Goal: Task Accomplishment & Management: Manage account settings

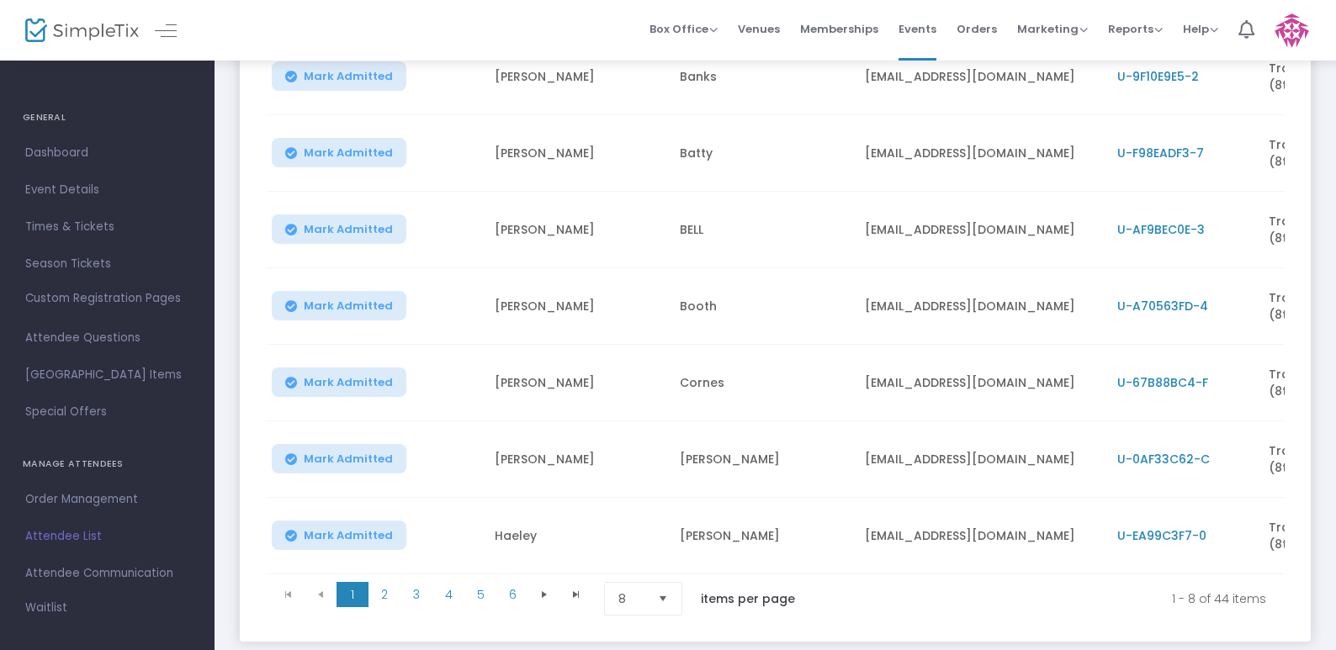
scroll to position [396, 0]
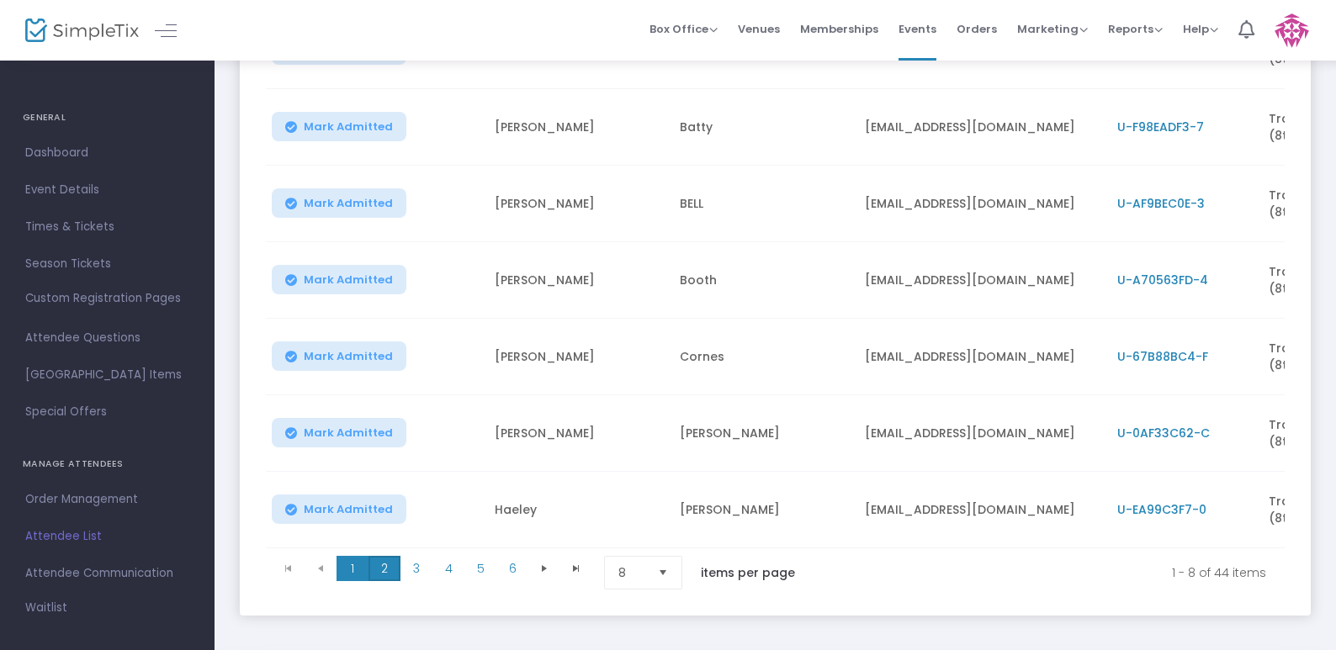
click at [385, 565] on span "2" at bounding box center [385, 568] width 32 height 25
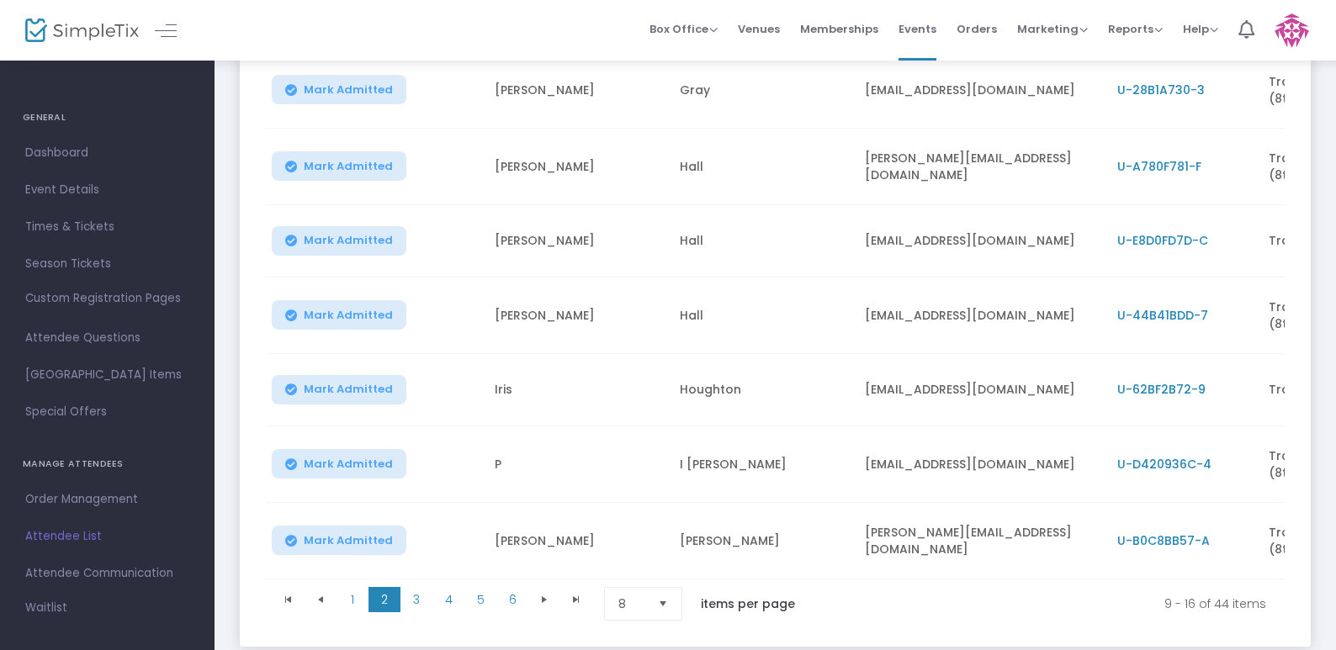
scroll to position [367, 0]
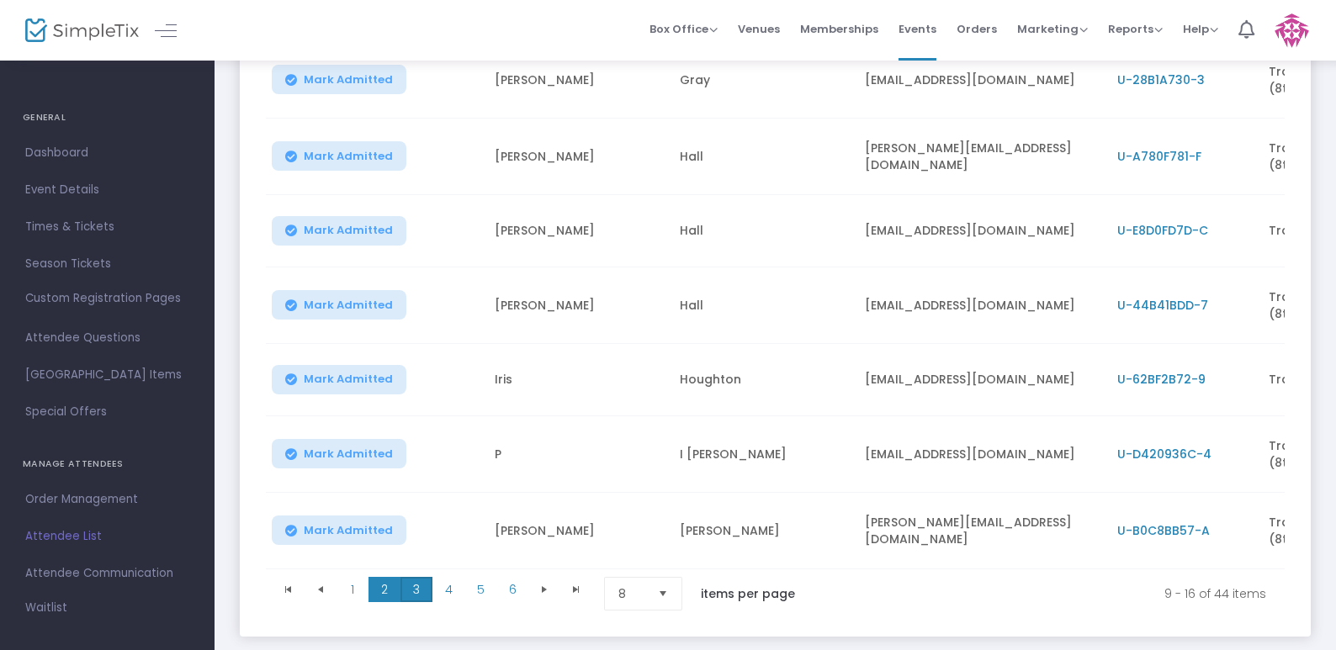
click at [417, 602] on span "3" at bounding box center [417, 589] width 32 height 25
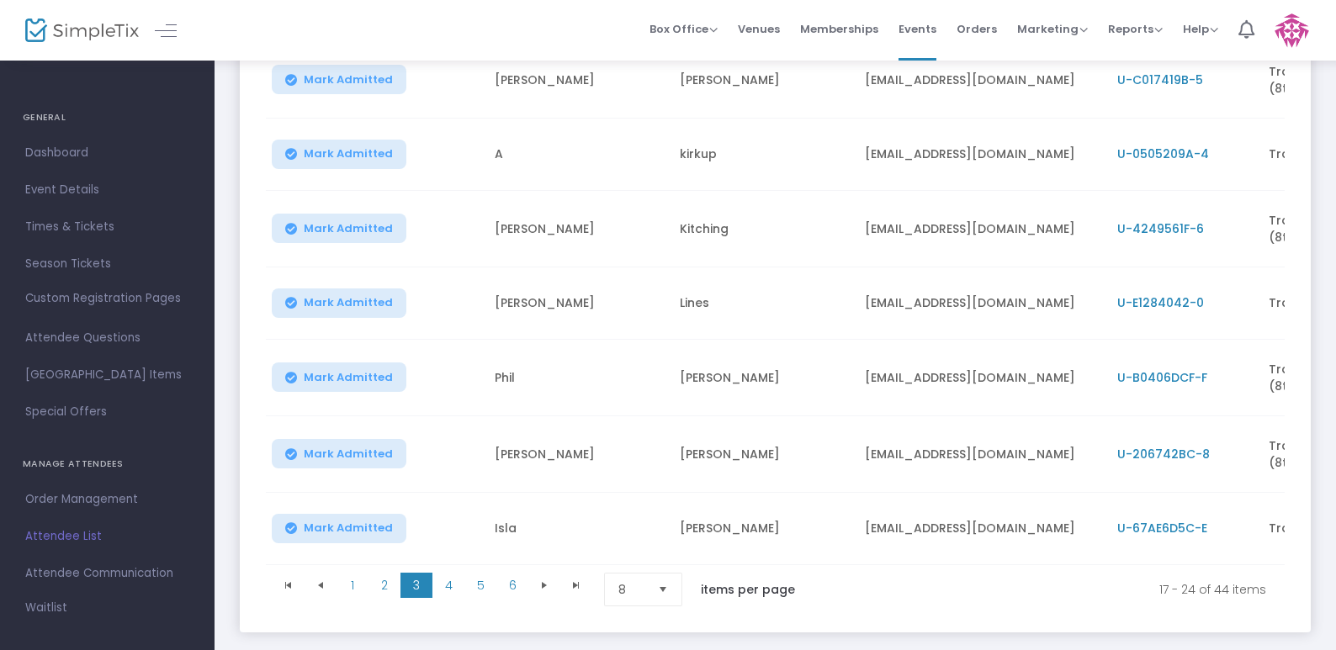
scroll to position [22, 0]
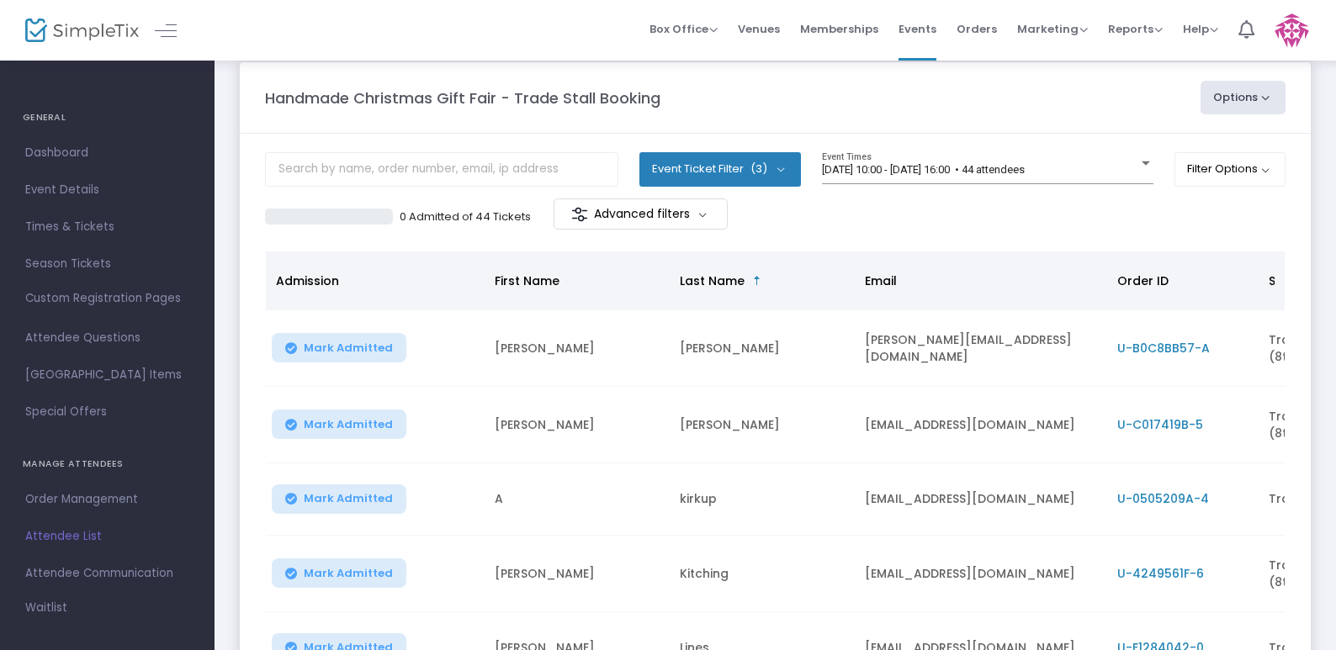
drag, startPoint x: 265, startPoint y: 1, endPoint x: 279, endPoint y: 46, distance: 47.4
click at [276, 31] on div "Box Office Sell Tickets Bookings Sell Season Pass Venues Memberships Events Ord…" at bounding box center [776, 30] width 1122 height 61
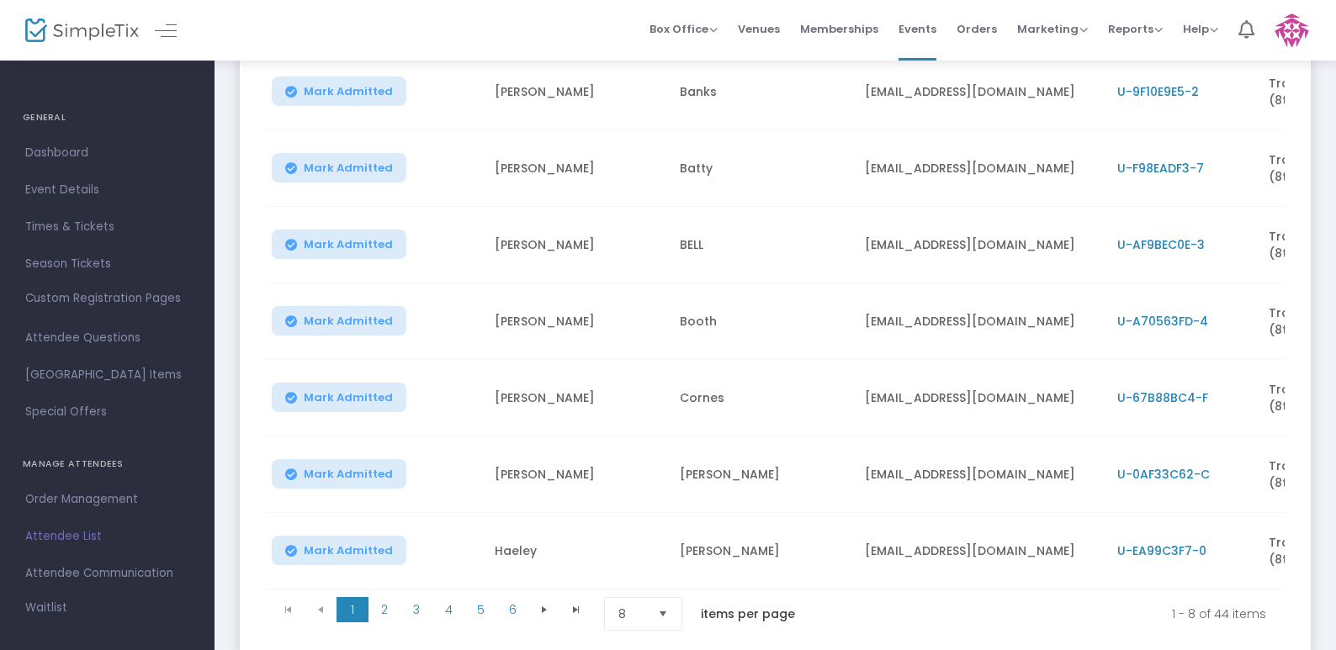
scroll to position [416, 0]
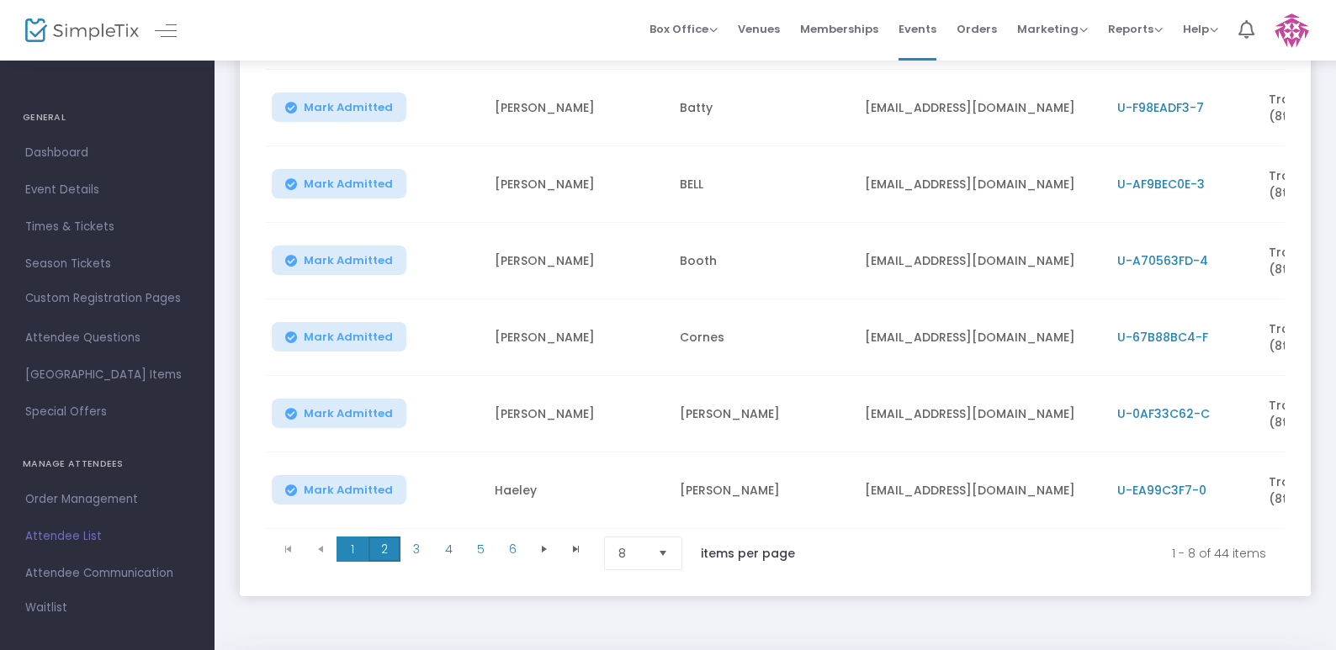
click at [380, 556] on span "2" at bounding box center [385, 549] width 32 height 25
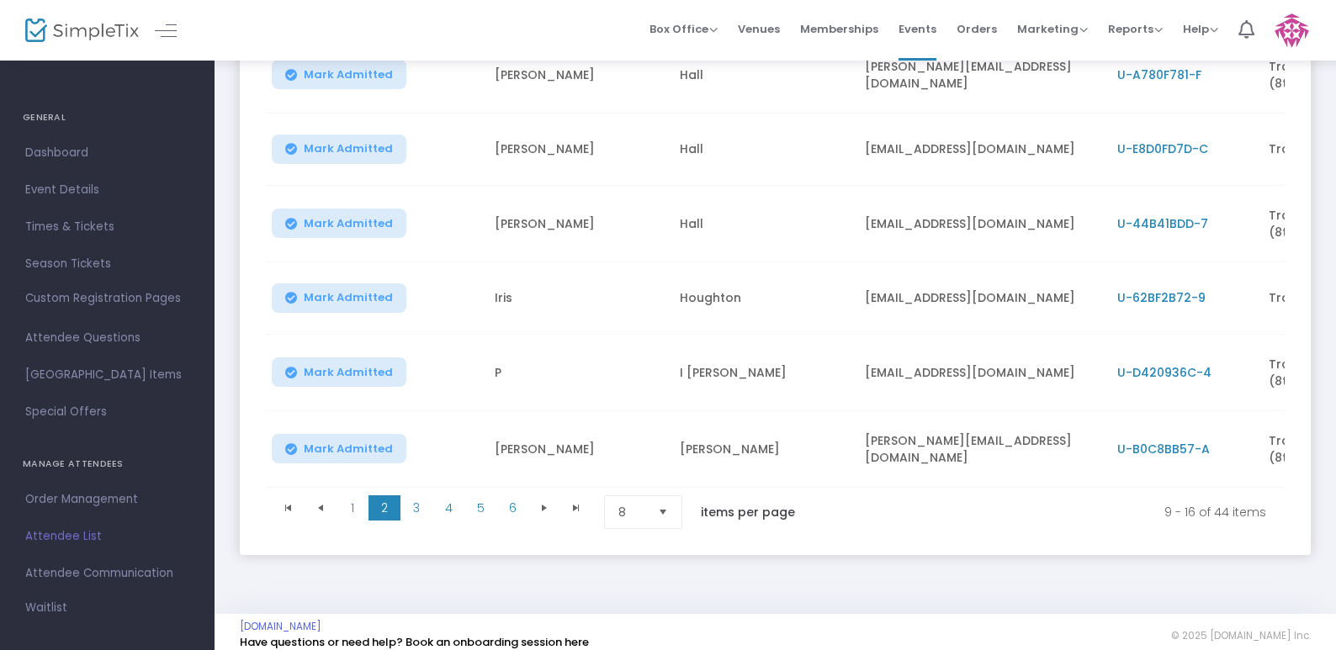
scroll to position [483, 0]
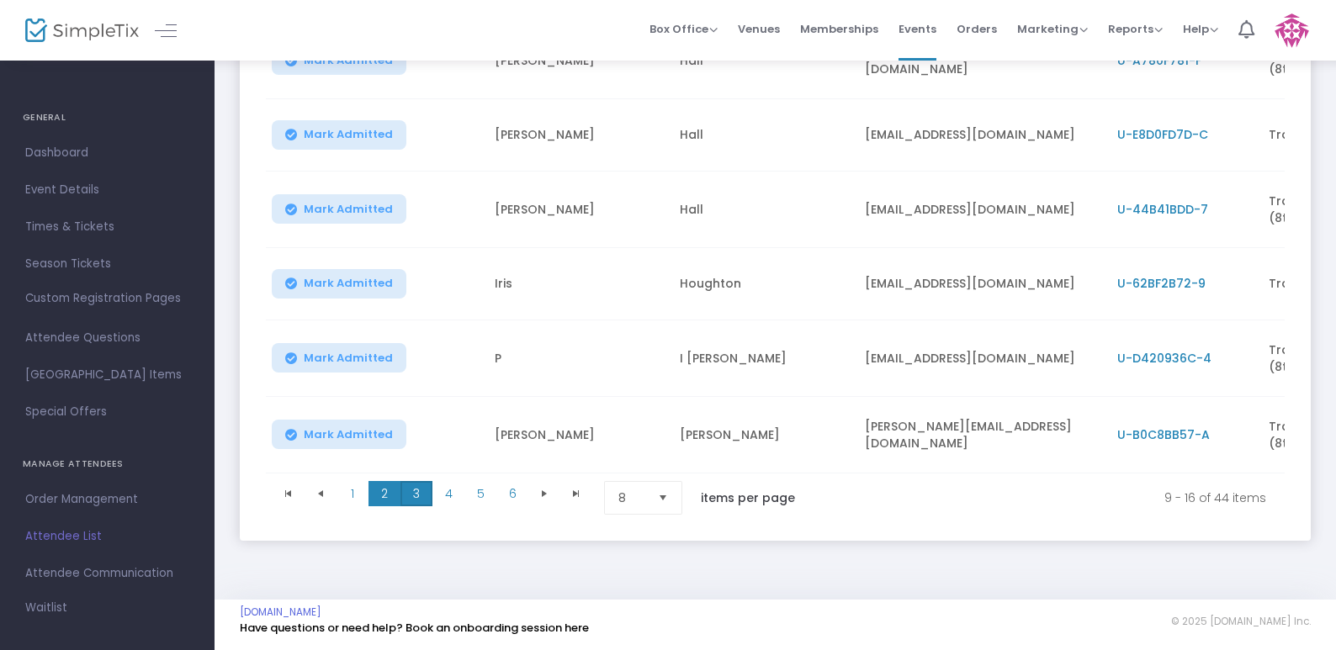
click at [417, 486] on span "3" at bounding box center [417, 493] width 32 height 25
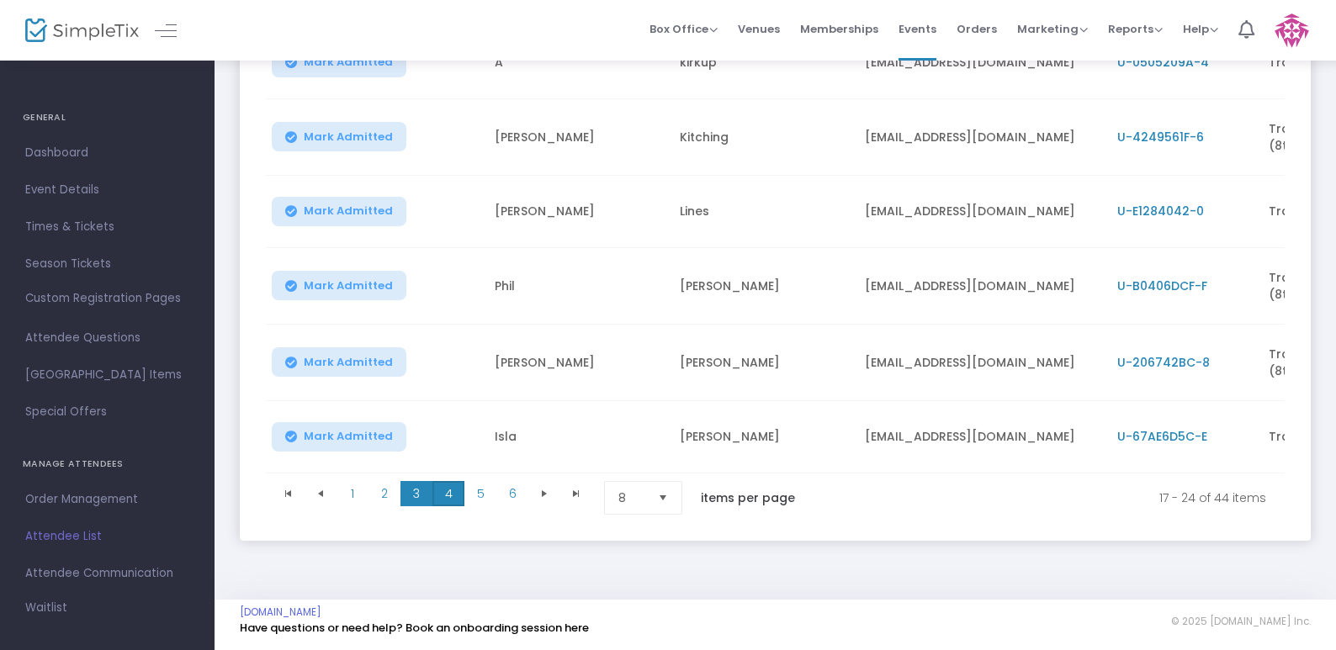
click at [451, 487] on span "4" at bounding box center [448, 493] width 32 height 25
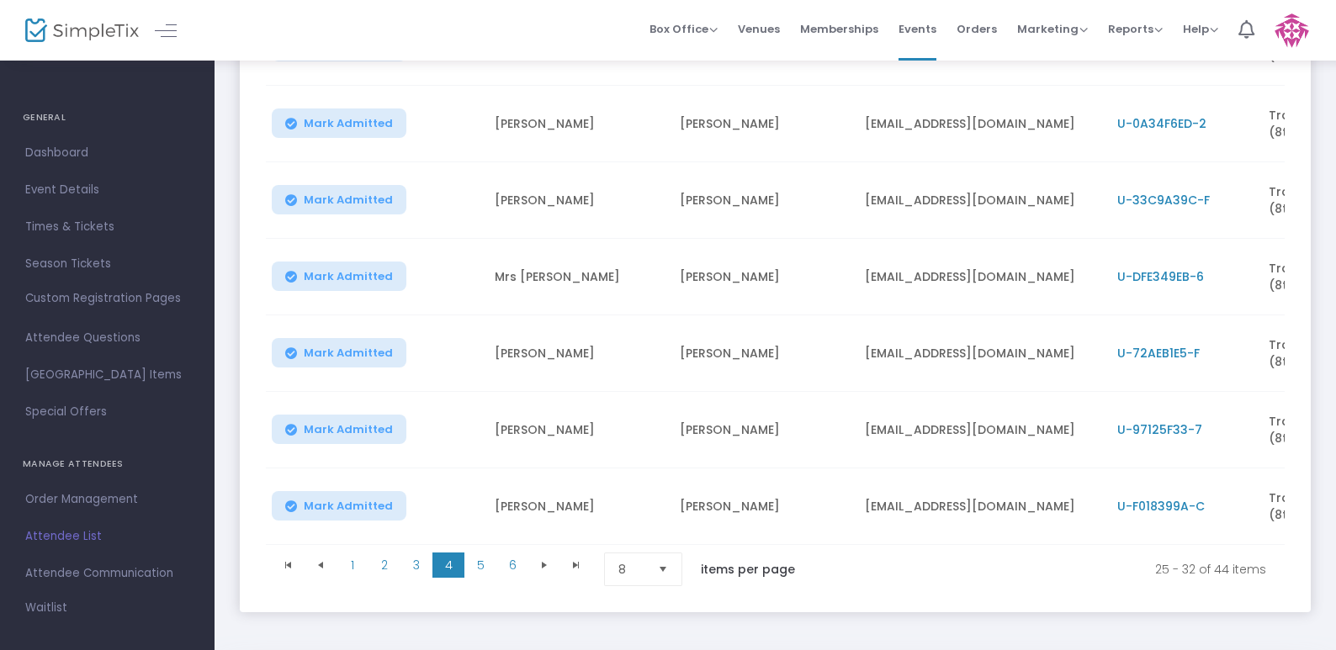
scroll to position [466, 0]
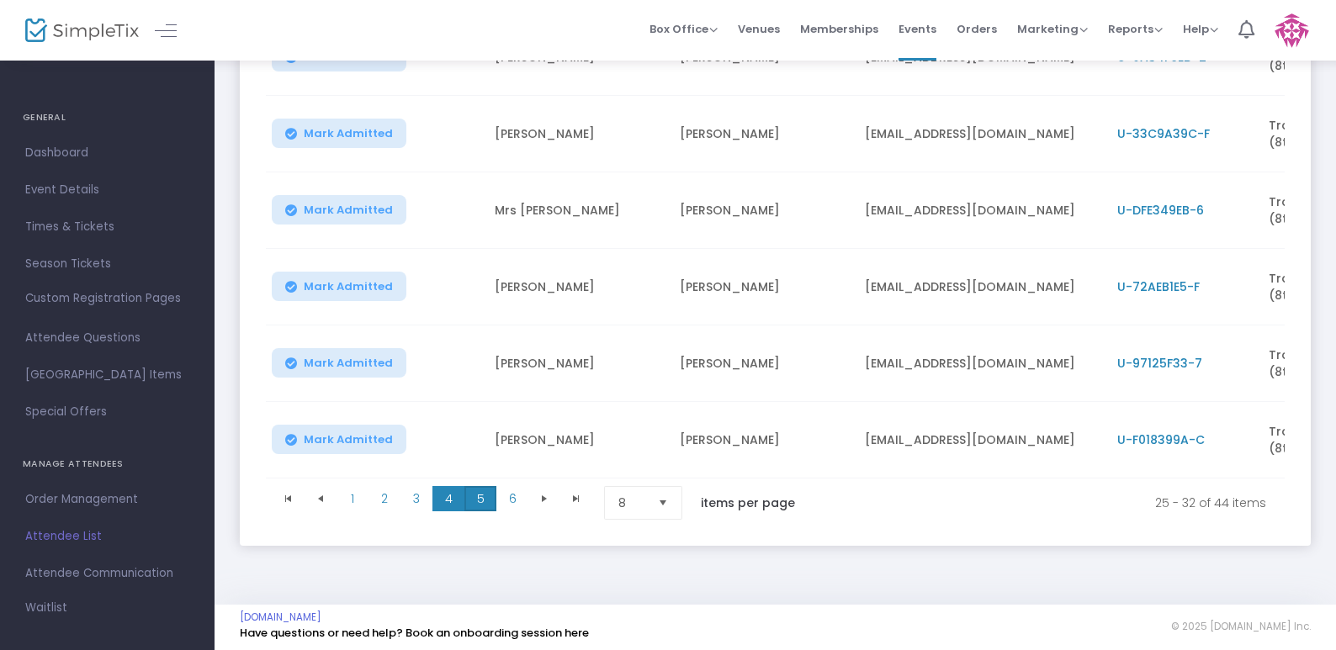
click at [485, 503] on span "5" at bounding box center [480, 498] width 32 height 25
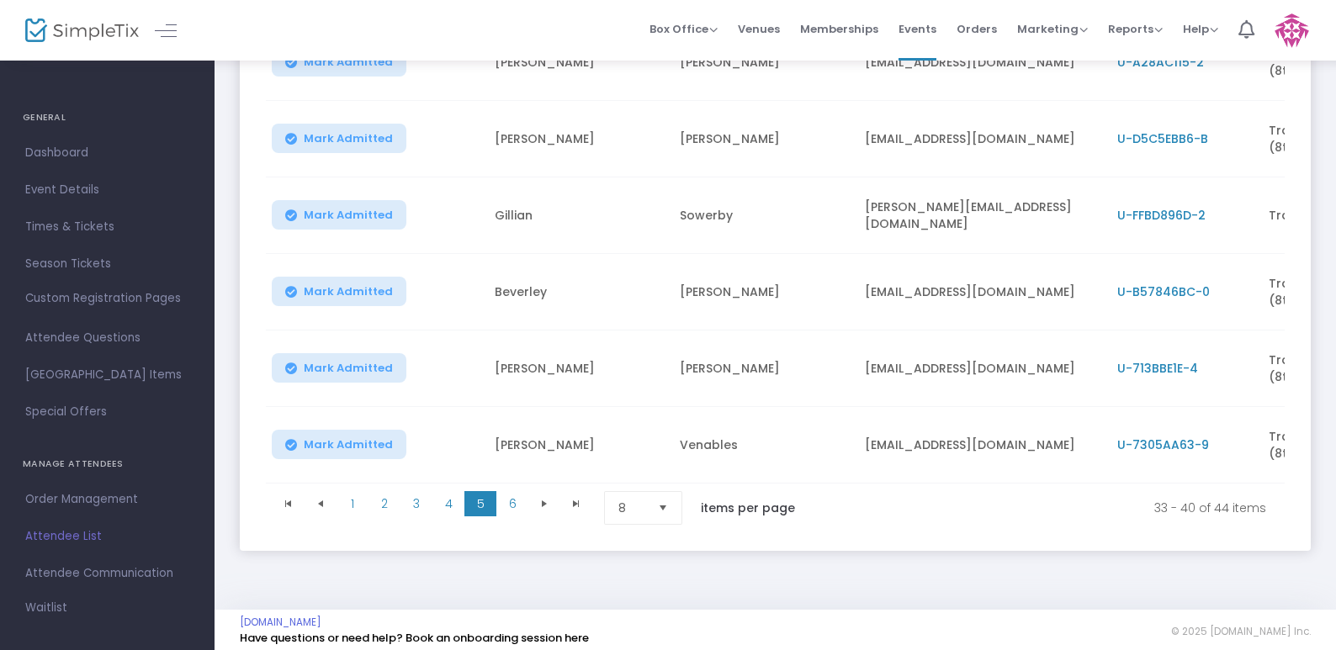
scroll to position [475, 0]
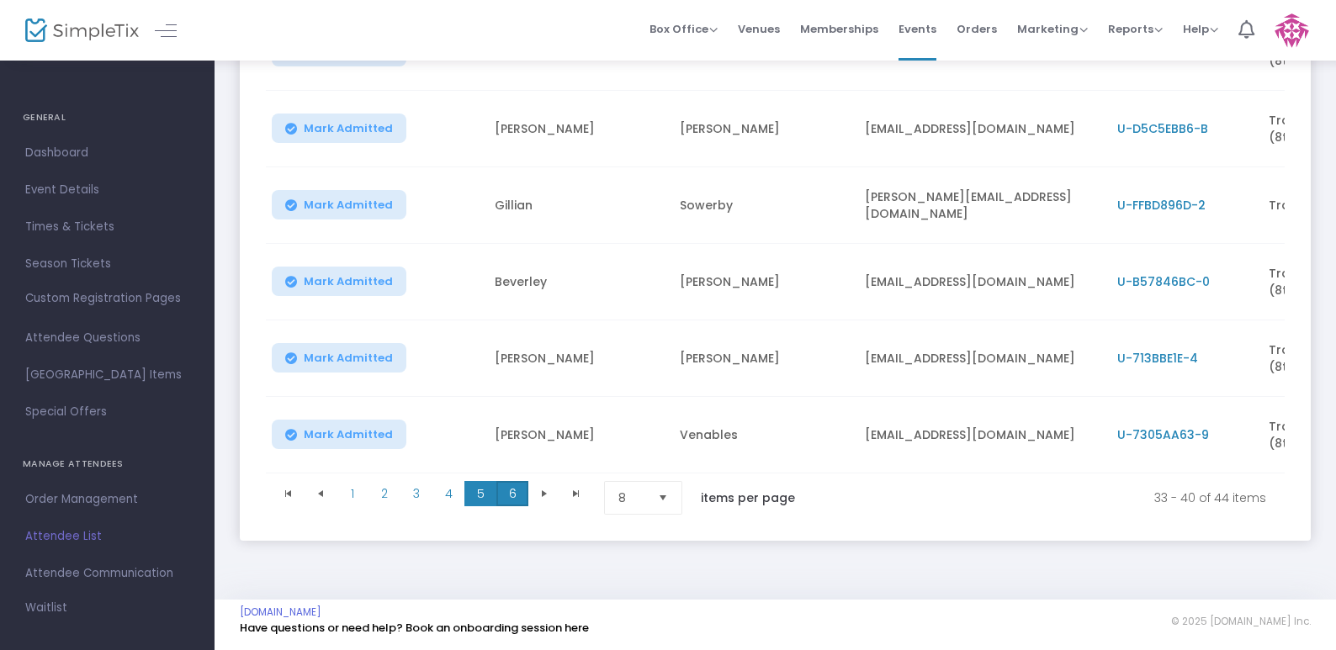
click at [510, 492] on span "6" at bounding box center [512, 493] width 32 height 25
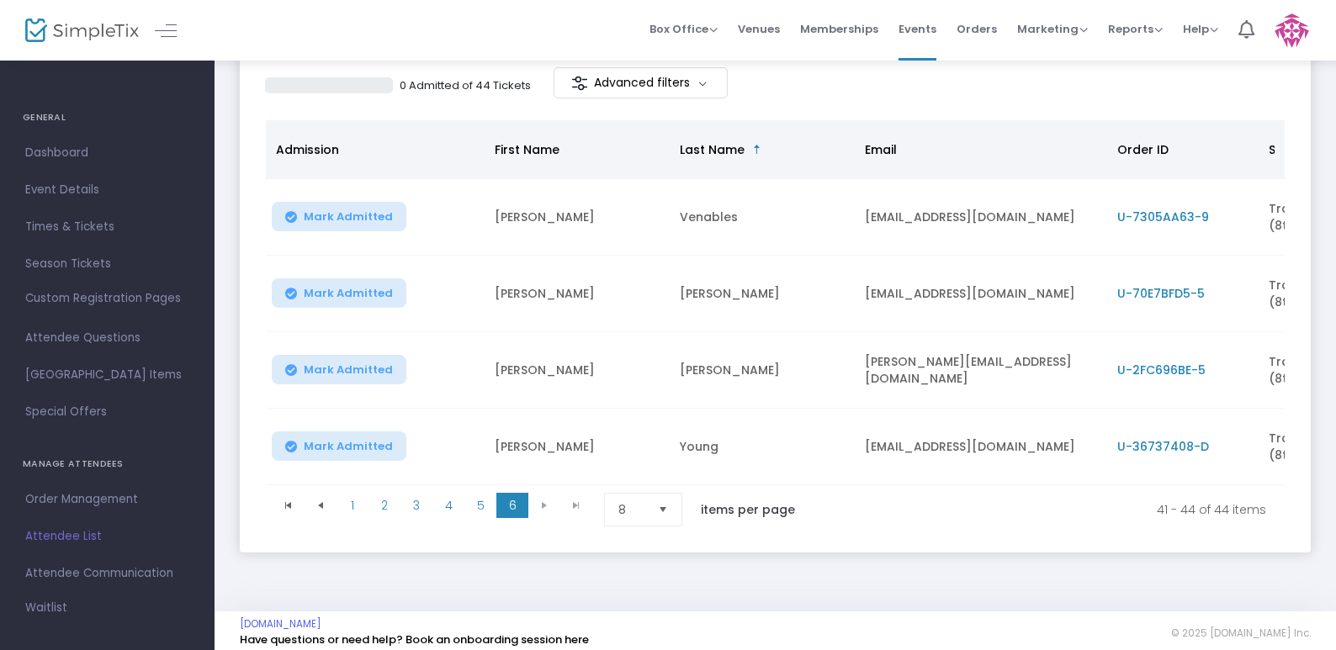
scroll to position [157, 0]
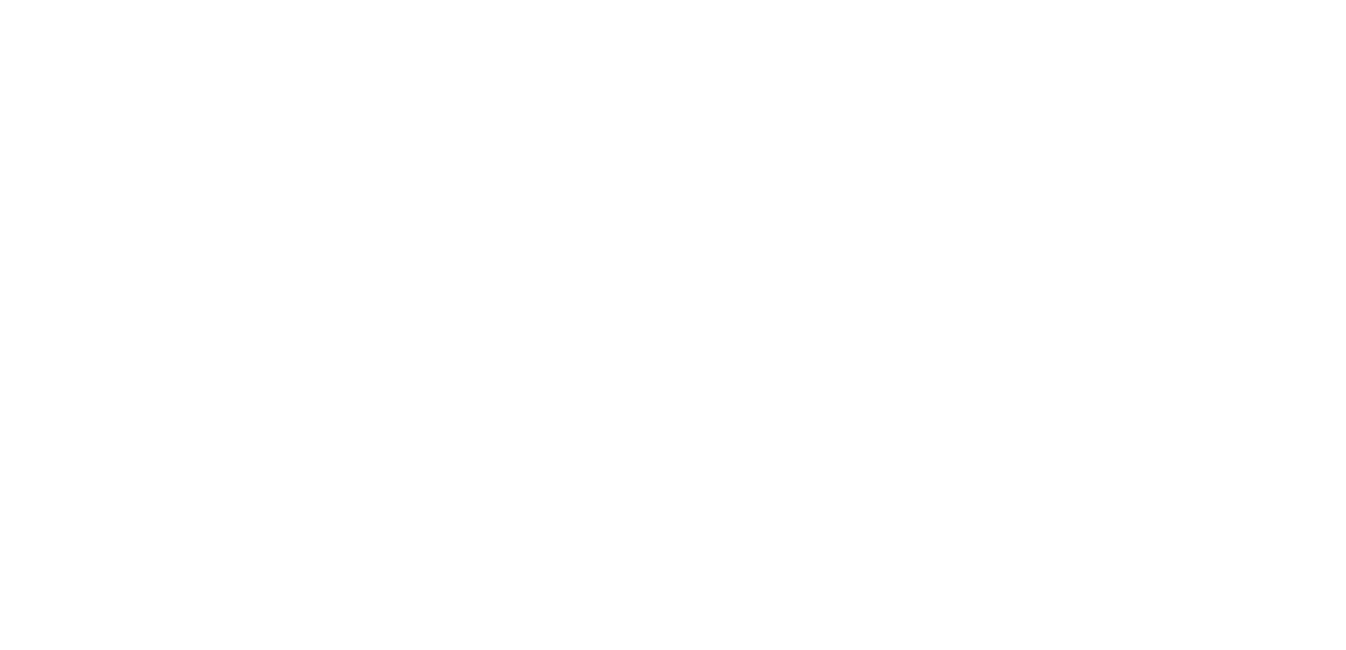
click at [1312, 95] on body at bounding box center [673, 325] width 1346 height 650
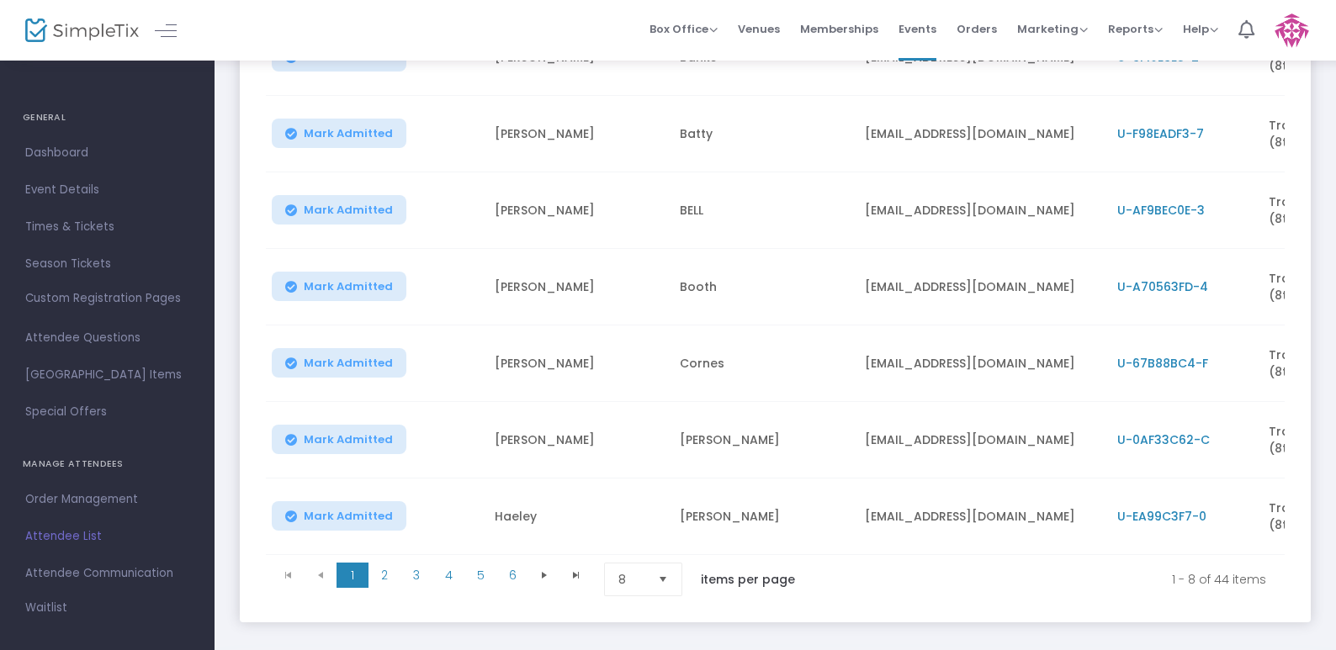
scroll to position [417, 0]
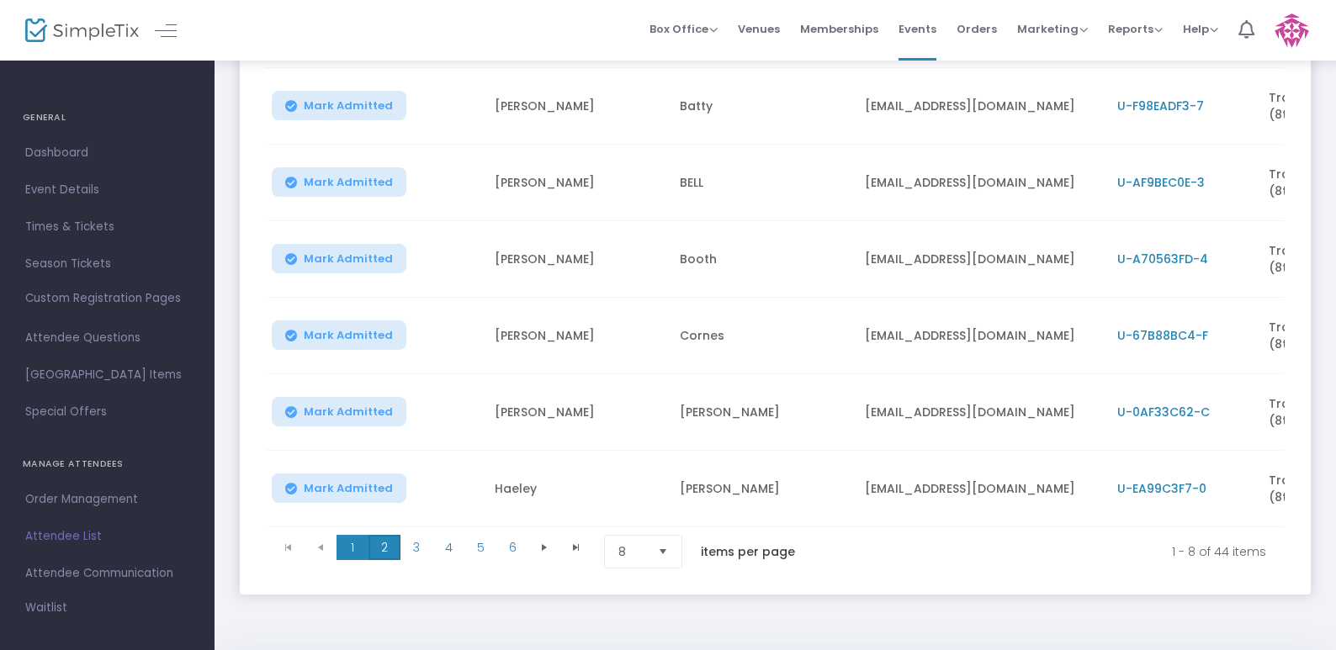
click at [379, 555] on span "2" at bounding box center [385, 547] width 32 height 25
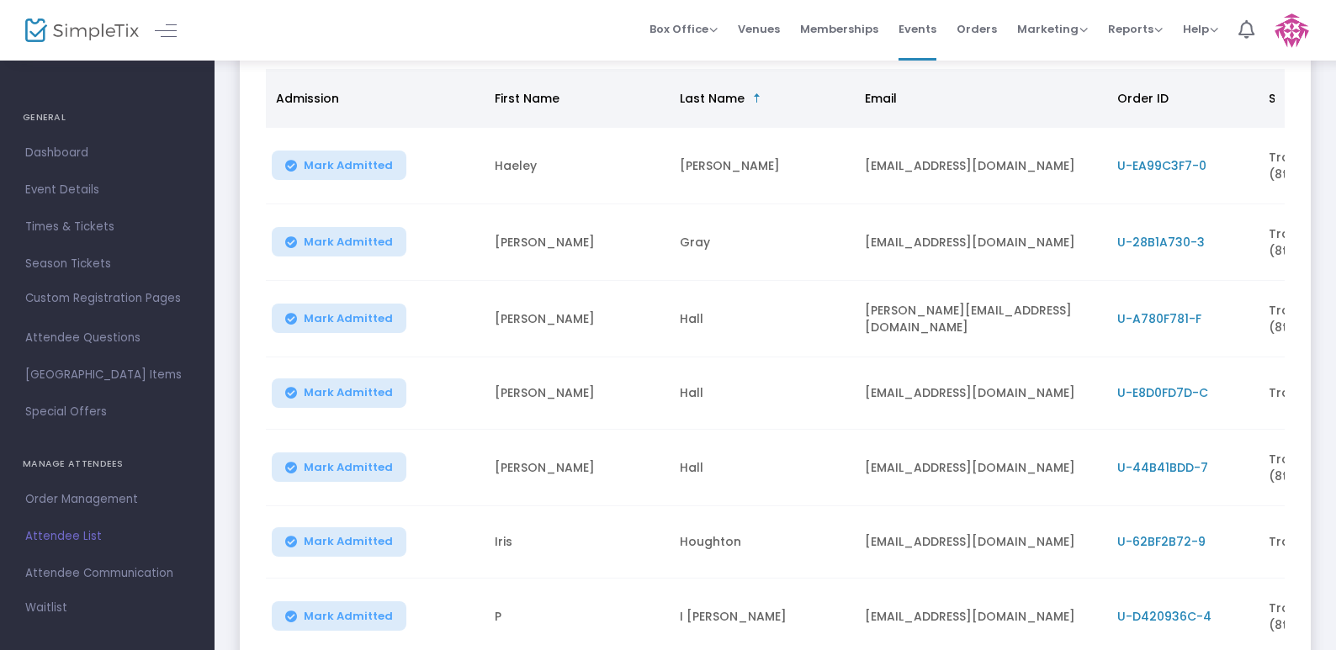
scroll to position [483, 0]
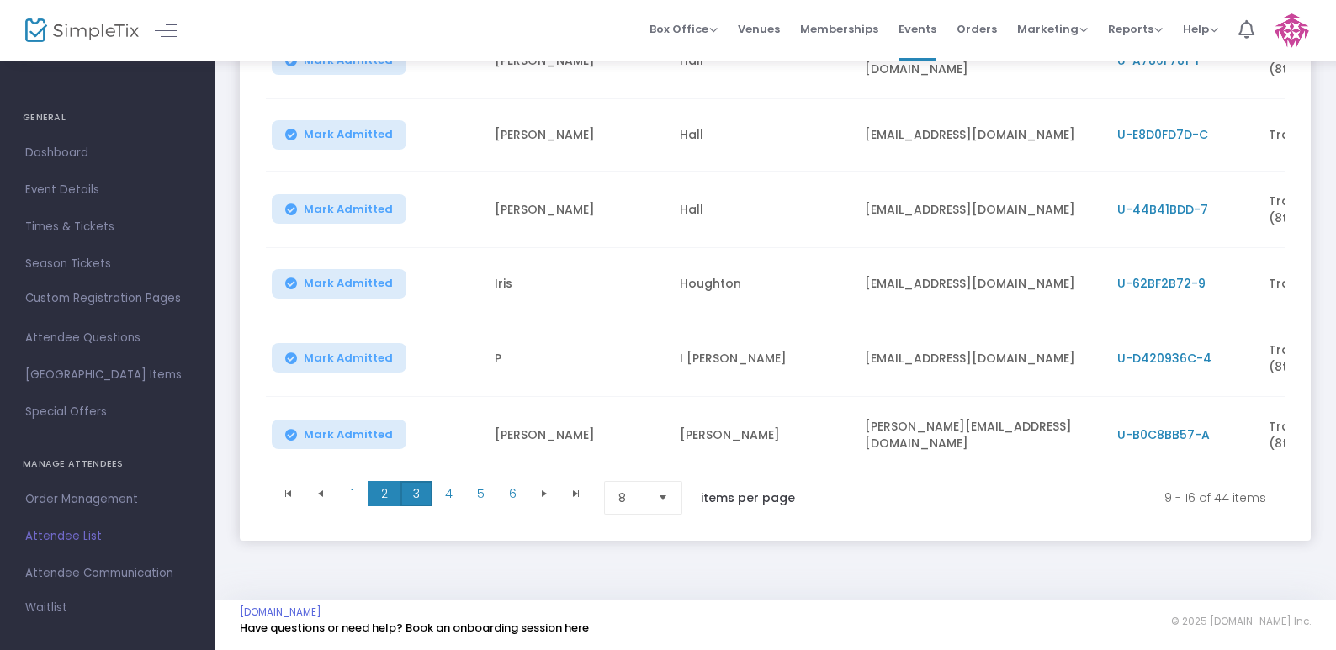
click at [414, 489] on span "3" at bounding box center [417, 493] width 32 height 25
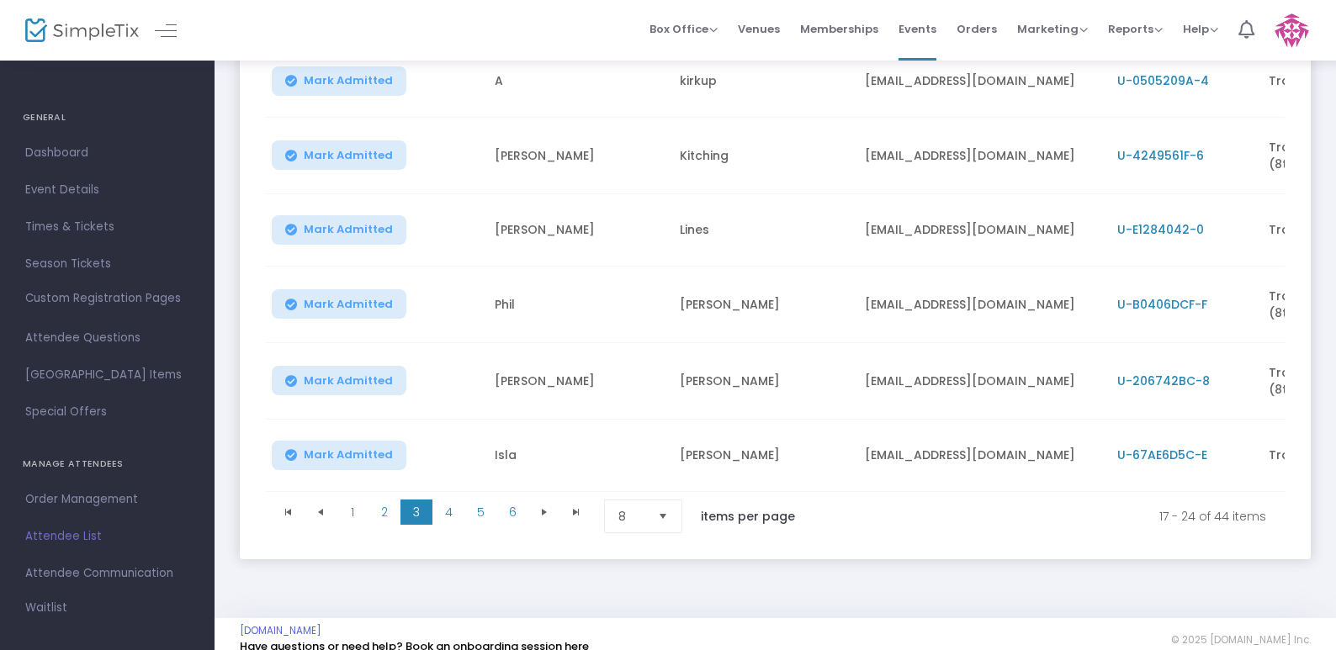
scroll to position [445, 0]
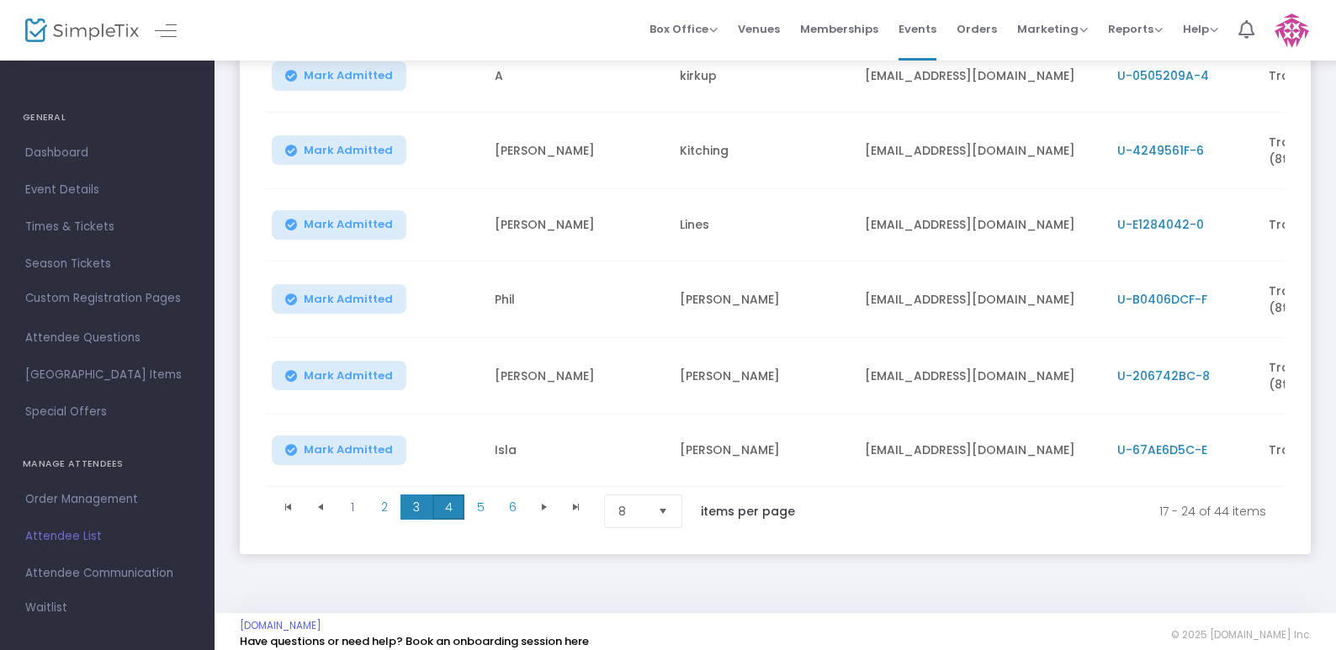
click at [452, 520] on span "4" at bounding box center [448, 507] width 32 height 25
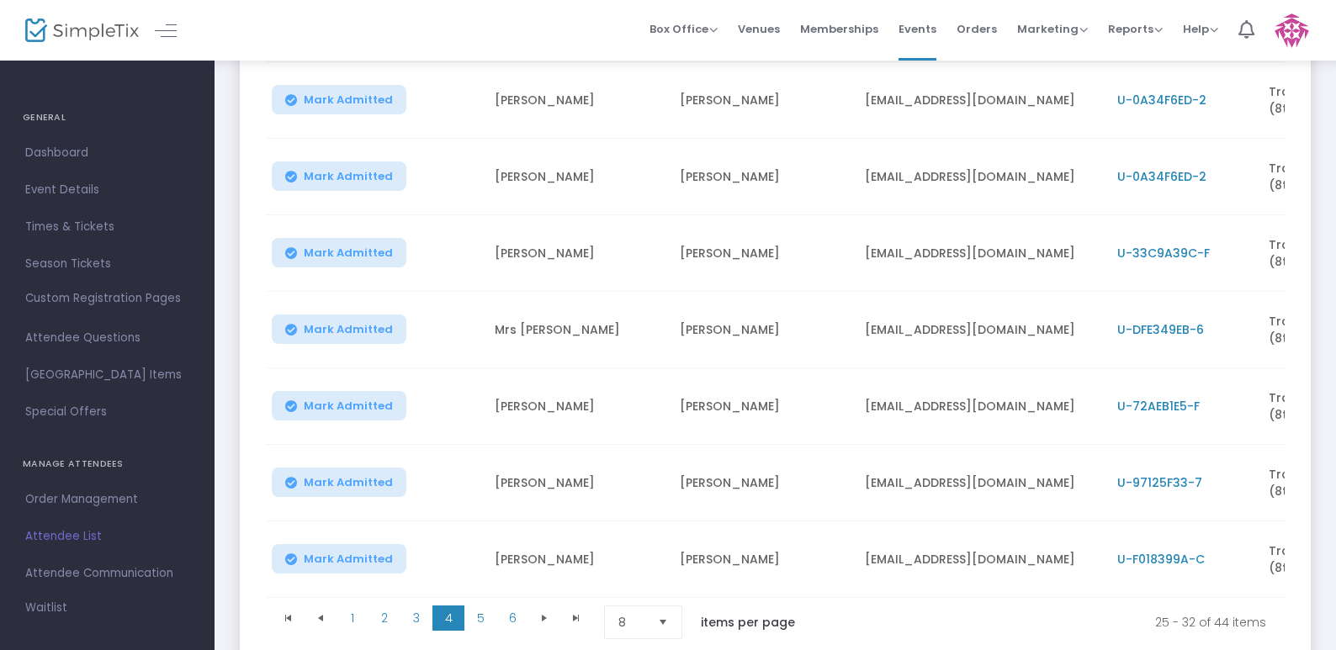
scroll to position [351, 0]
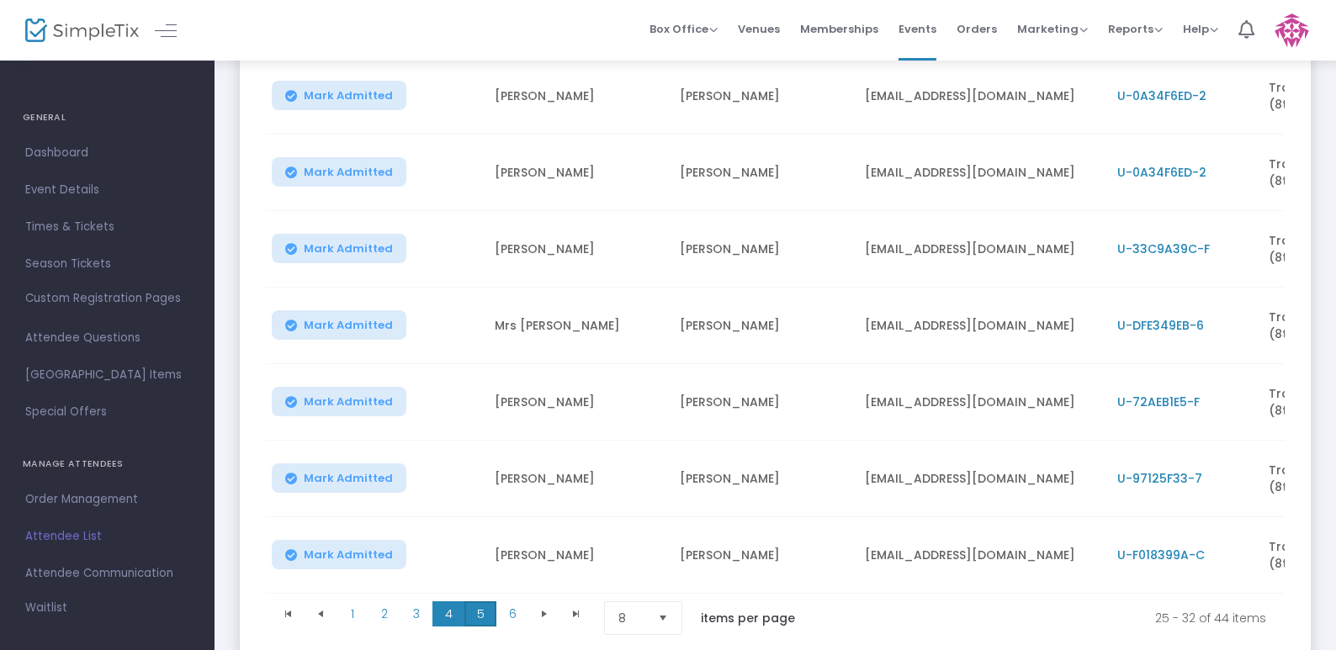
click at [480, 618] on span "5" at bounding box center [480, 614] width 32 height 25
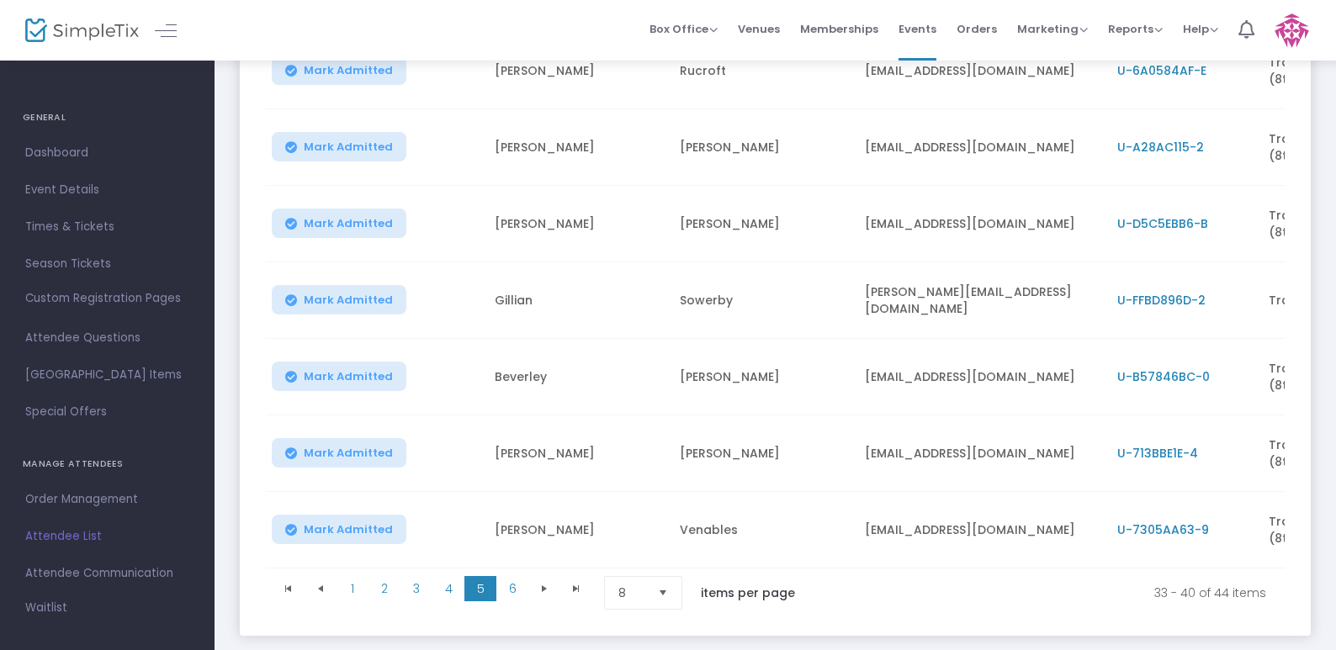
scroll to position [377, 0]
click at [515, 596] on span "6" at bounding box center [512, 588] width 32 height 25
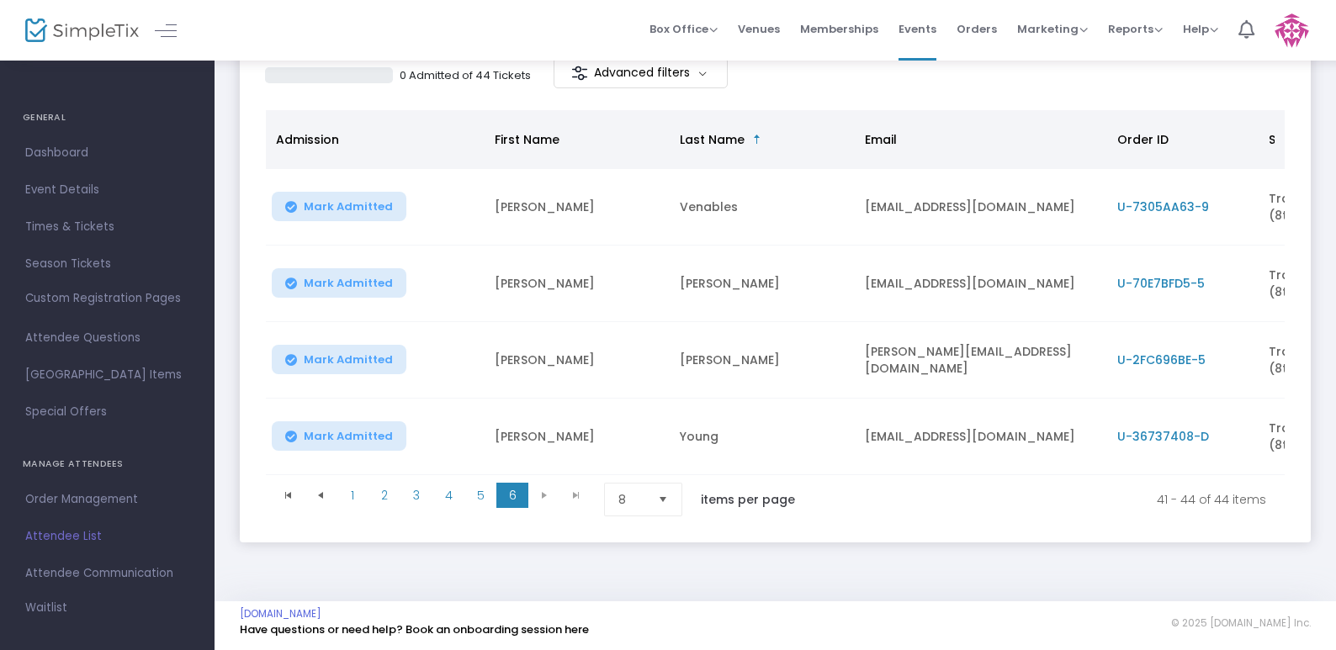
scroll to position [177, 0]
click at [353, 492] on span "1" at bounding box center [353, 493] width 32 height 25
